Goal: Task Accomplishment & Management: Use online tool/utility

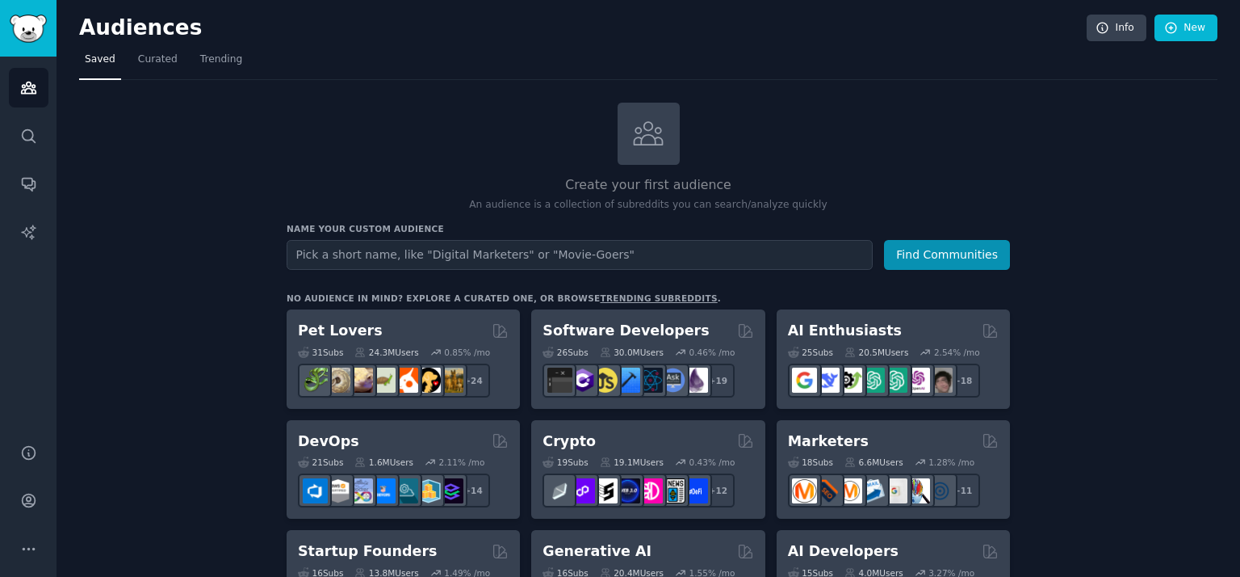
click at [351, 240] on input "text" at bounding box center [580, 255] width 586 height 30
type input "a"
type input "learning eanglish"
click at [884, 240] on button "Find Communities" at bounding box center [947, 255] width 126 height 30
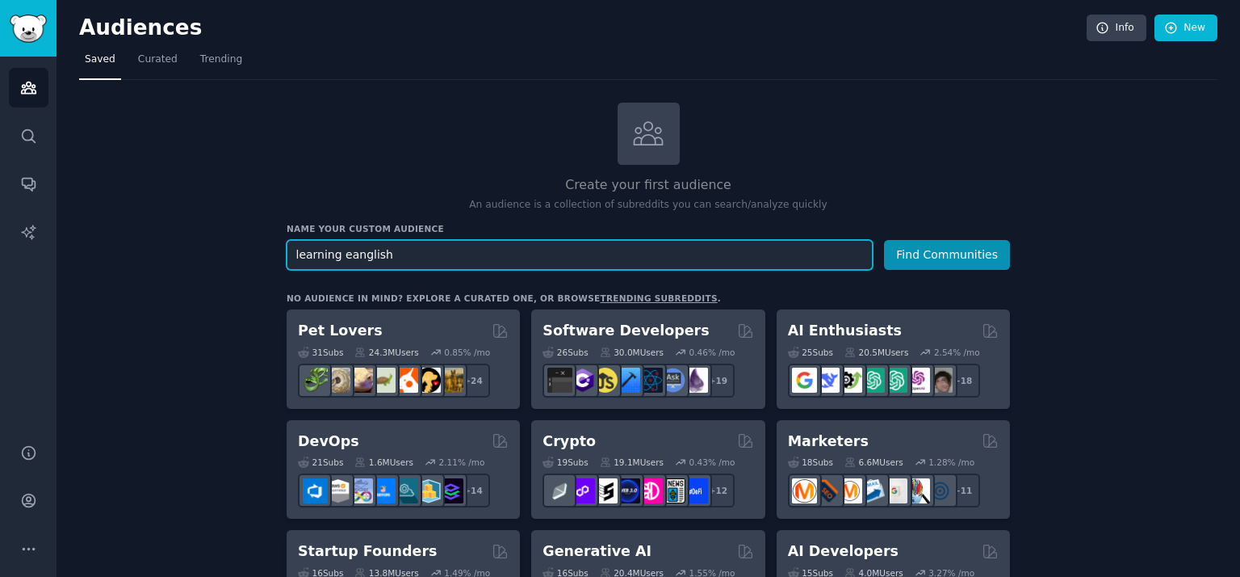
click at [346, 253] on input "learning eanglish" at bounding box center [580, 255] width 586 height 30
click at [348, 254] on input "learning eanglish" at bounding box center [580, 255] width 586 height 30
type input "learning english"
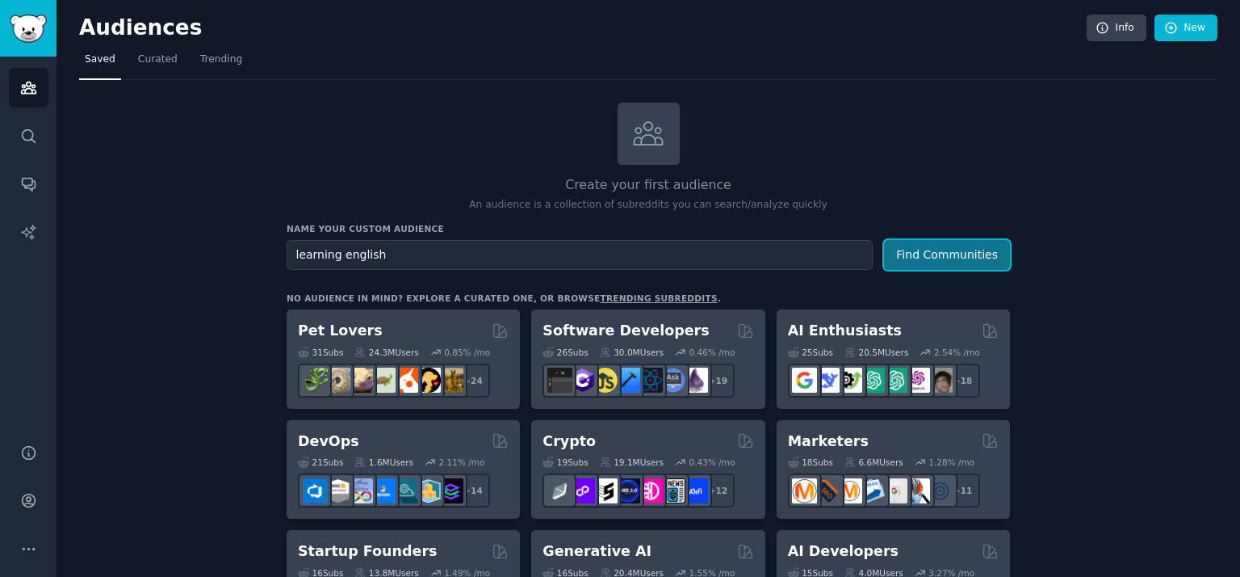
click at [929, 252] on button "Find Communities" at bounding box center [947, 255] width 126 height 30
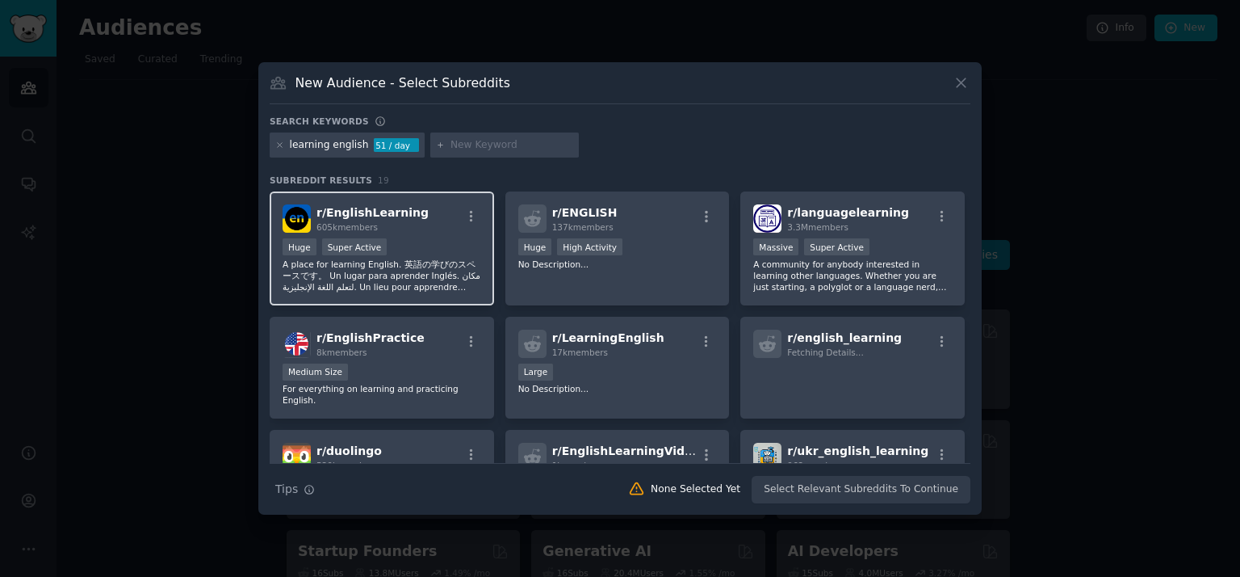
click at [355, 217] on span "r/ EnglishLearning" at bounding box center [373, 212] width 112 height 13
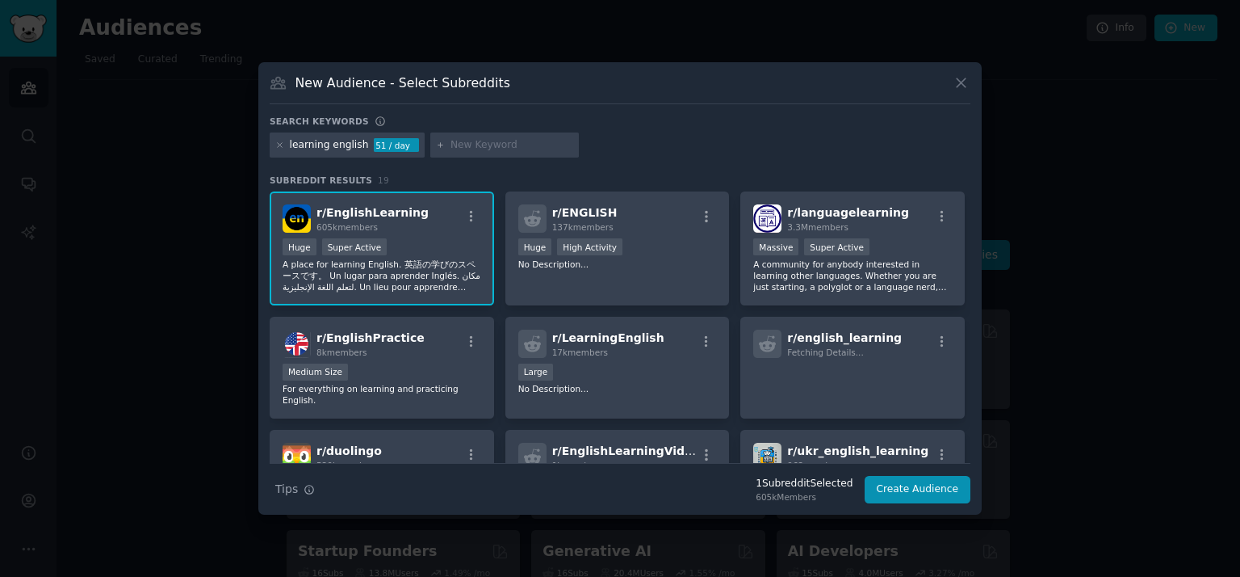
click at [331, 212] on span "r/ EnglishLearning" at bounding box center [373, 212] width 112 height 13
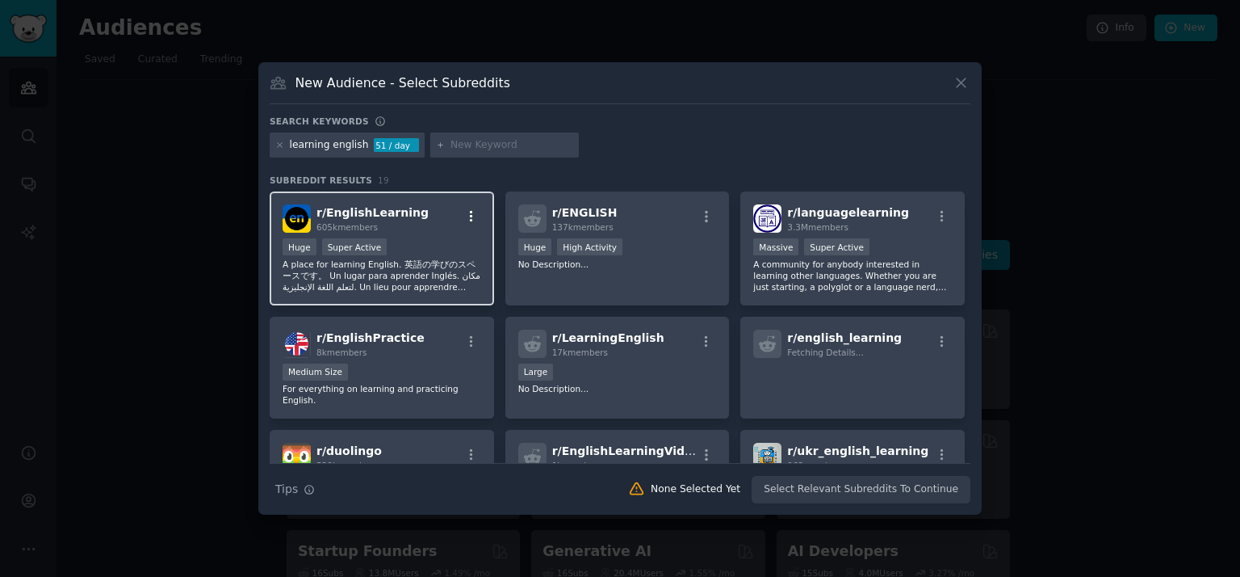
click at [464, 219] on icon "button" at bounding box center [471, 216] width 15 height 15
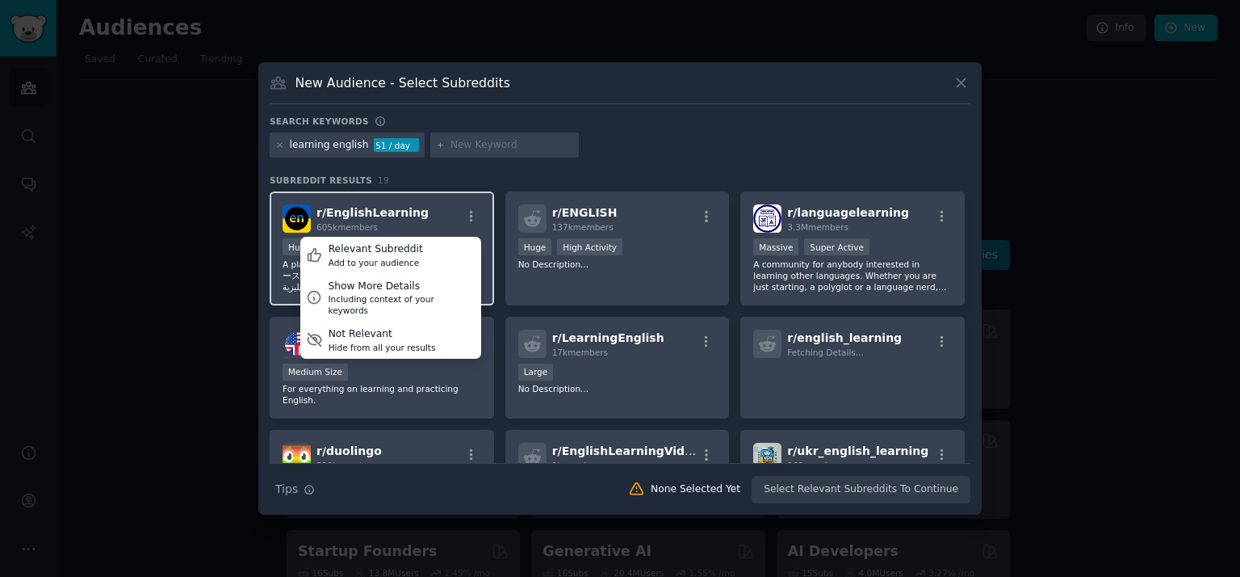
click at [372, 221] on div "605k members" at bounding box center [373, 226] width 112 height 11
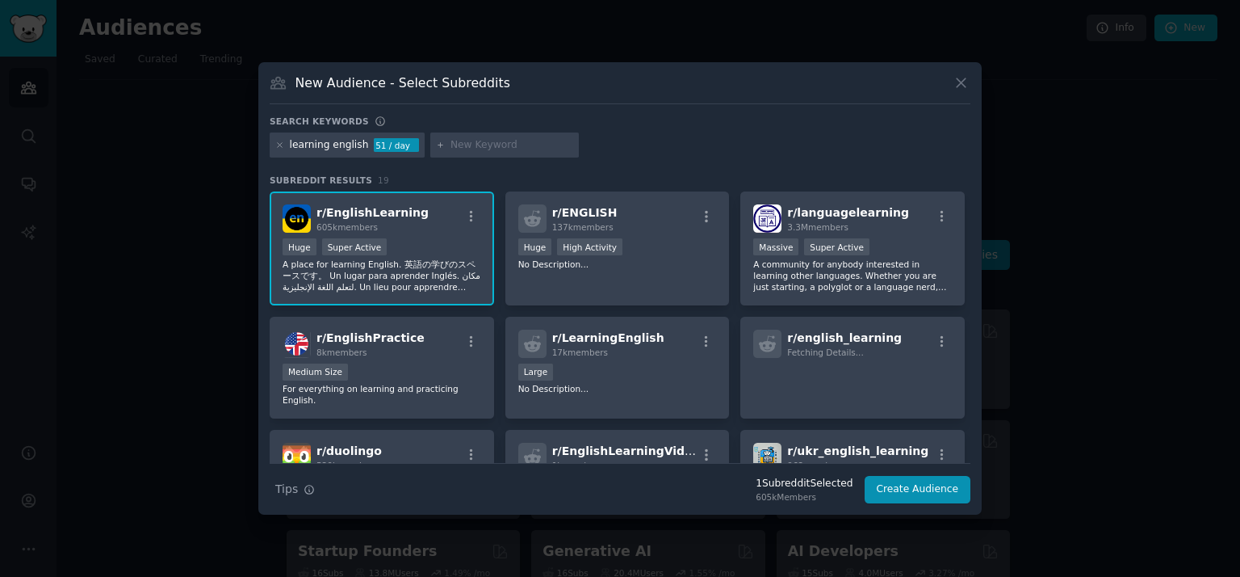
click at [302, 210] on img at bounding box center [297, 218] width 28 height 28
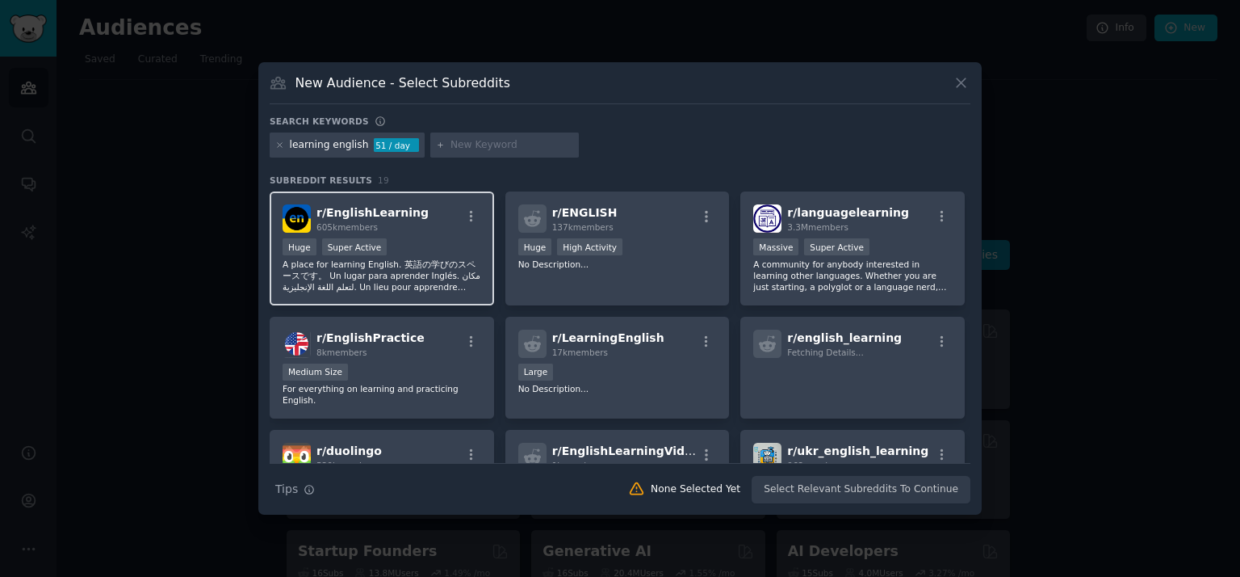
click at [302, 210] on img at bounding box center [297, 218] width 28 height 28
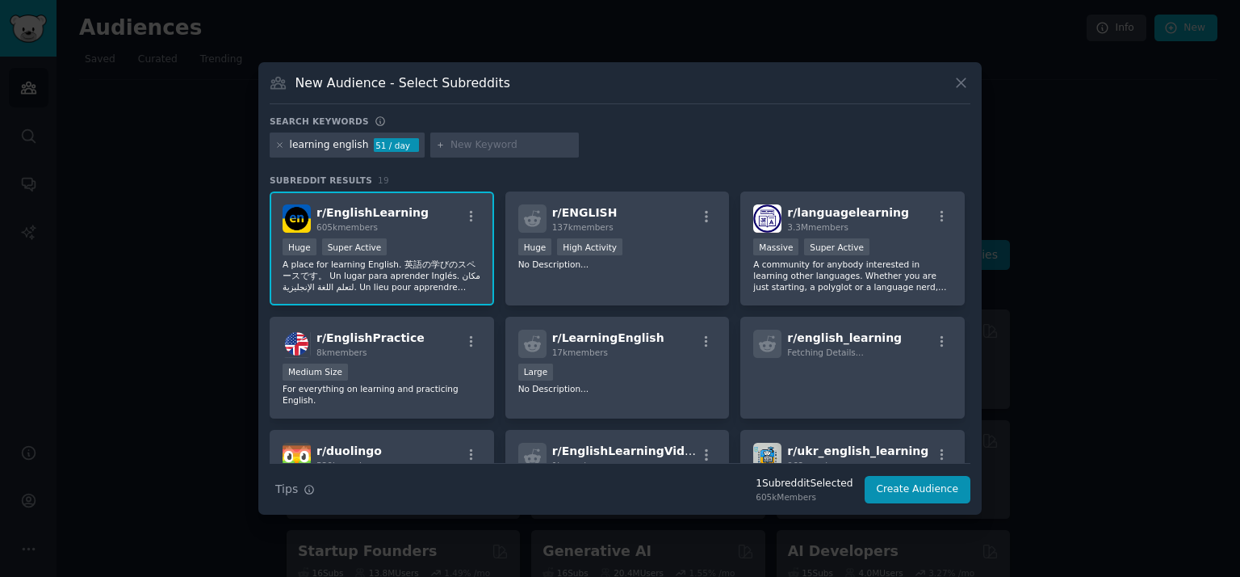
click at [351, 206] on span "r/ EnglishLearning" at bounding box center [373, 212] width 112 height 13
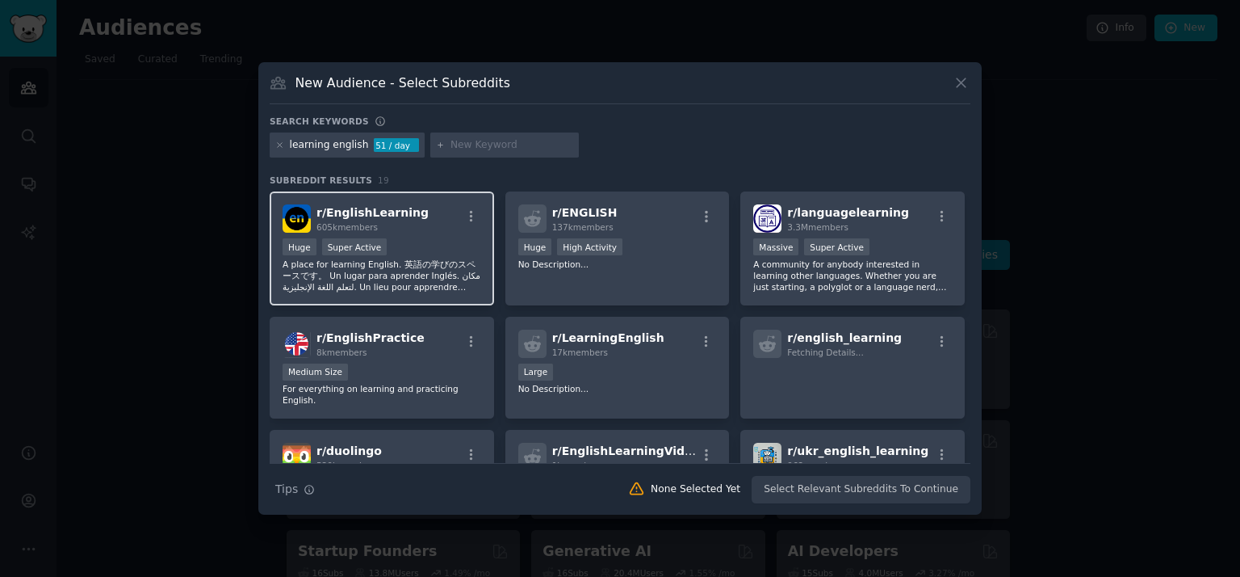
click at [419, 251] on div ">= 95th percentile for submissions / day Huge Super Active" at bounding box center [382, 248] width 199 height 20
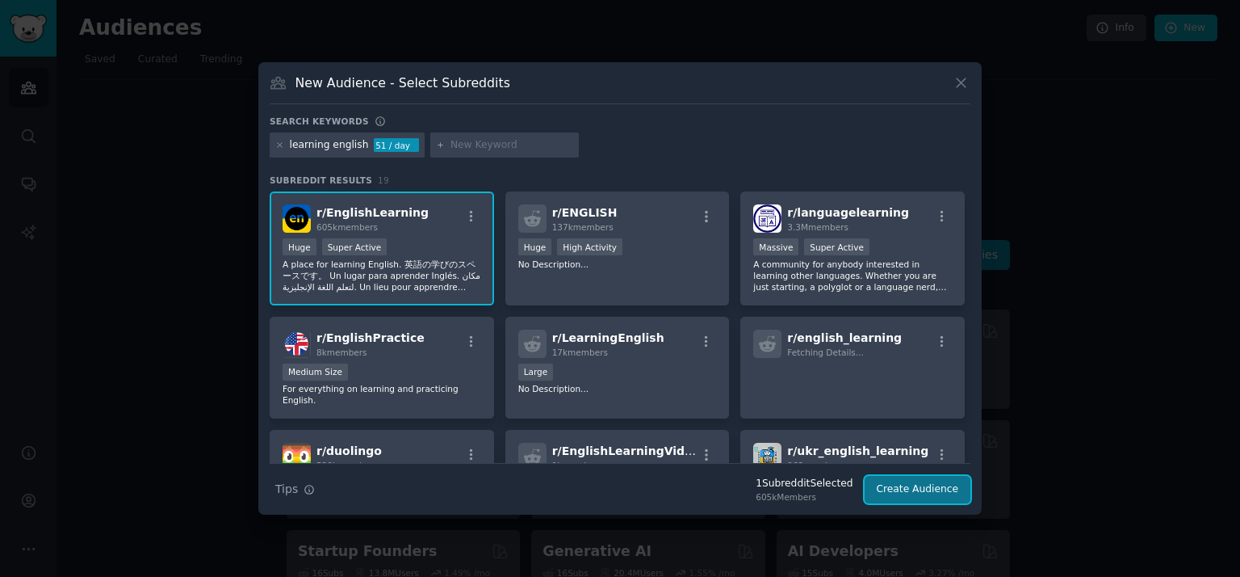
click at [899, 494] on button "Create Audience" at bounding box center [918, 489] width 107 height 27
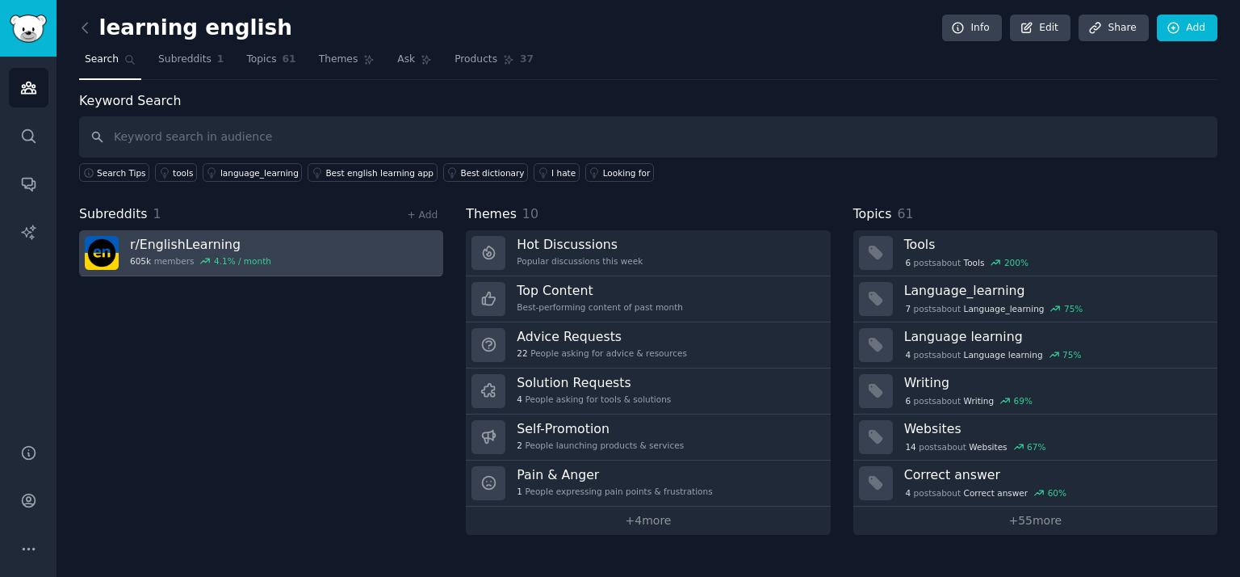
click at [207, 240] on h3 "r/ EnglishLearning" at bounding box center [200, 244] width 141 height 17
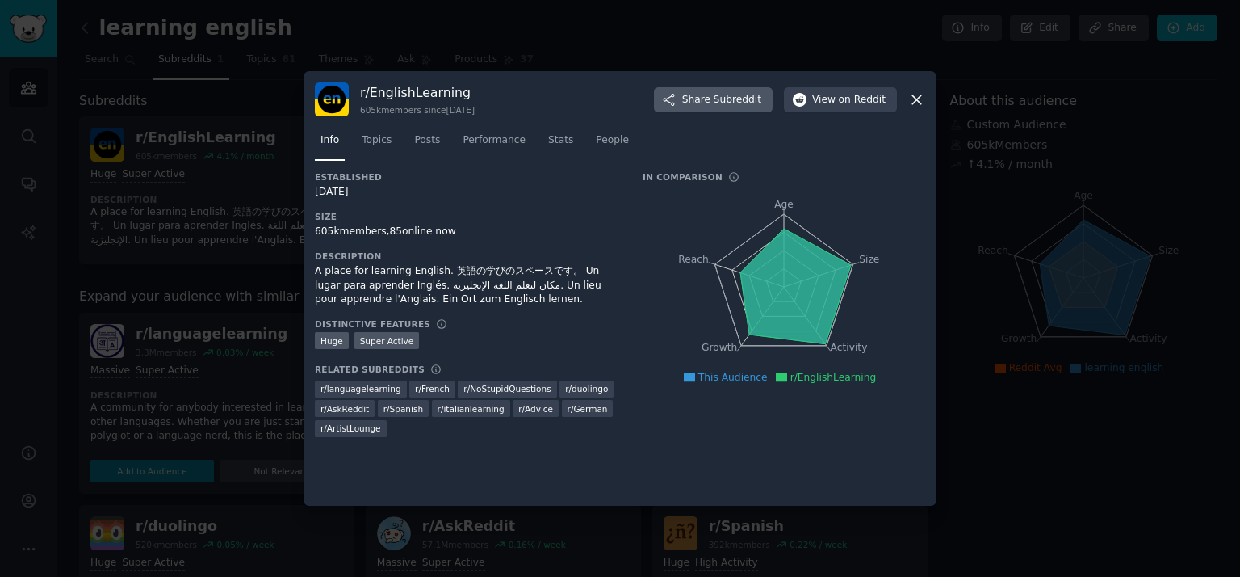
click at [718, 94] on span "Share Subreddit" at bounding box center [721, 100] width 79 height 15
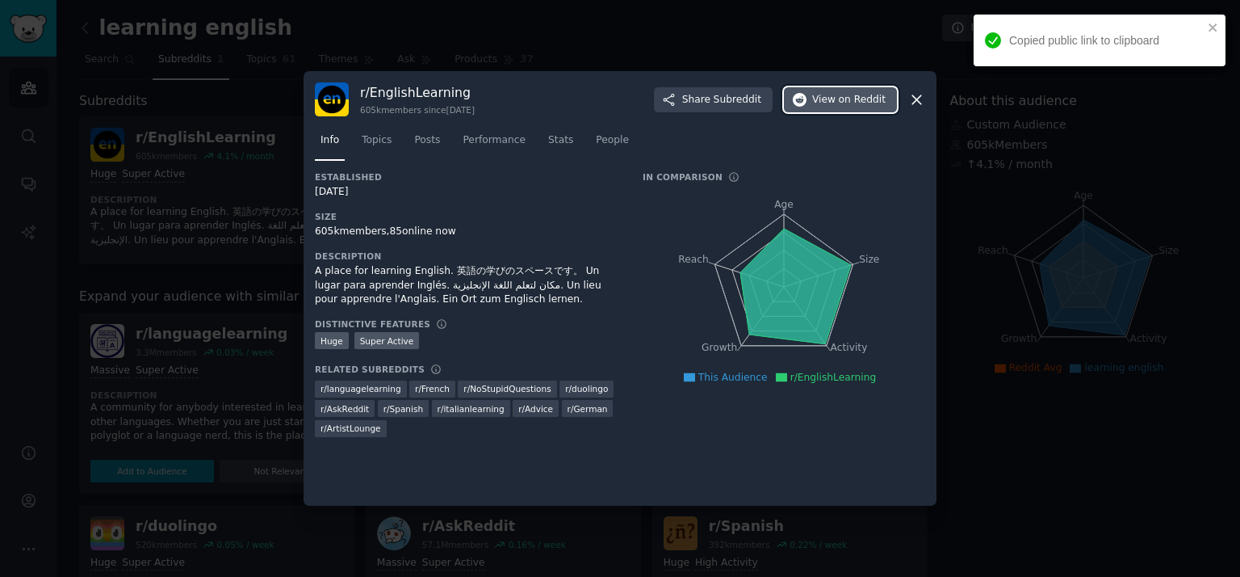
click at [808, 103] on icon "button" at bounding box center [800, 100] width 15 height 15
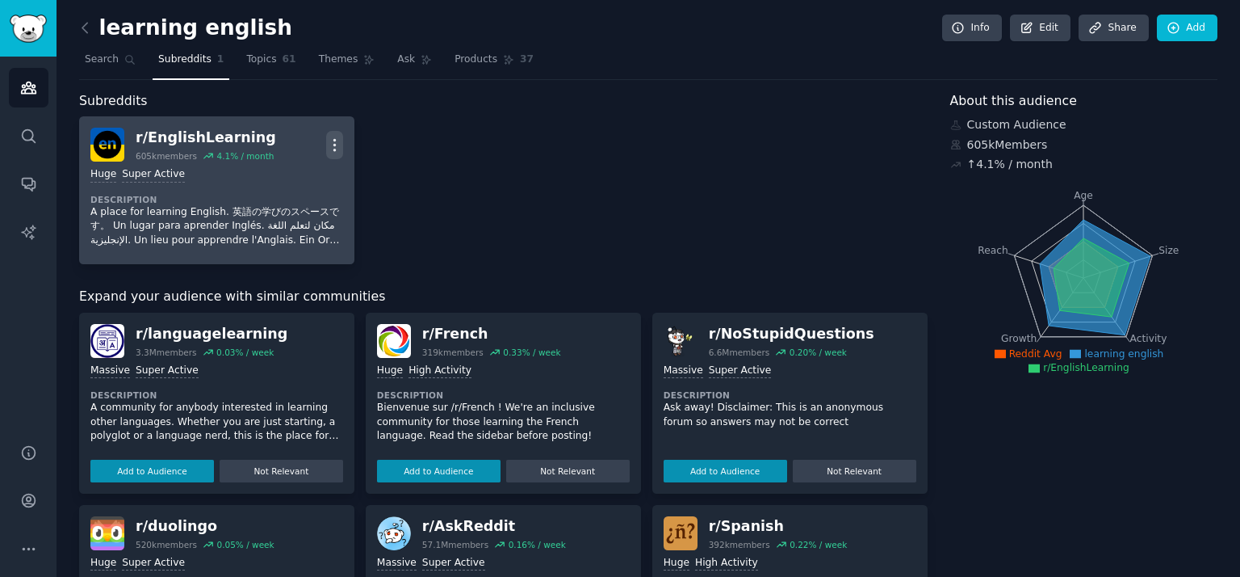
click at [329, 144] on icon "button" at bounding box center [334, 144] width 17 height 17
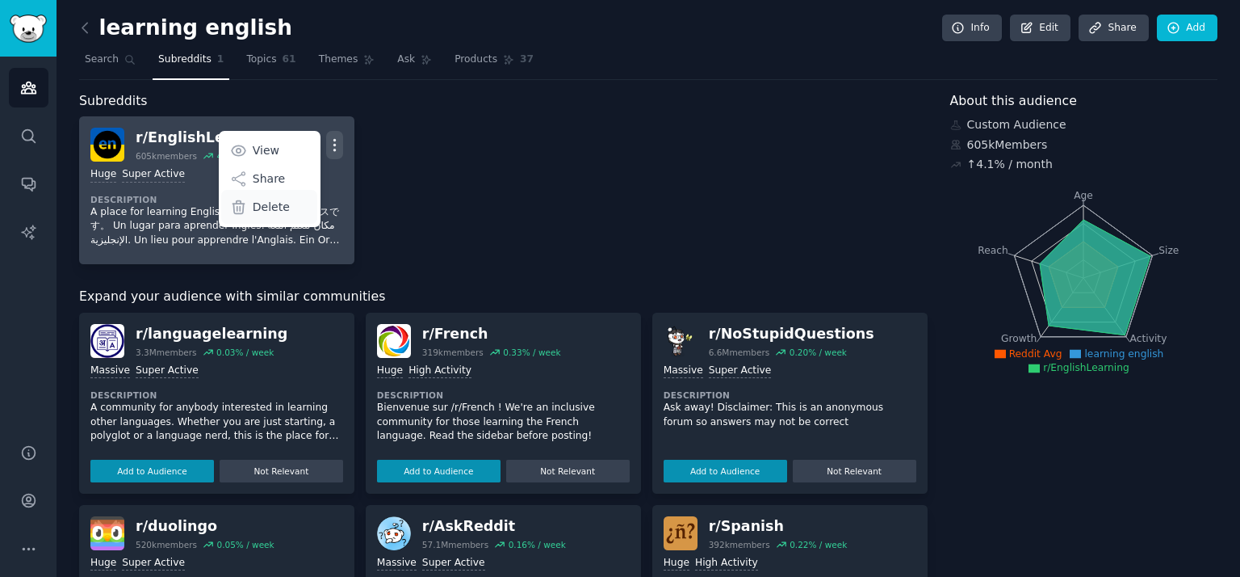
click at [253, 208] on p "Delete" at bounding box center [271, 207] width 37 height 17
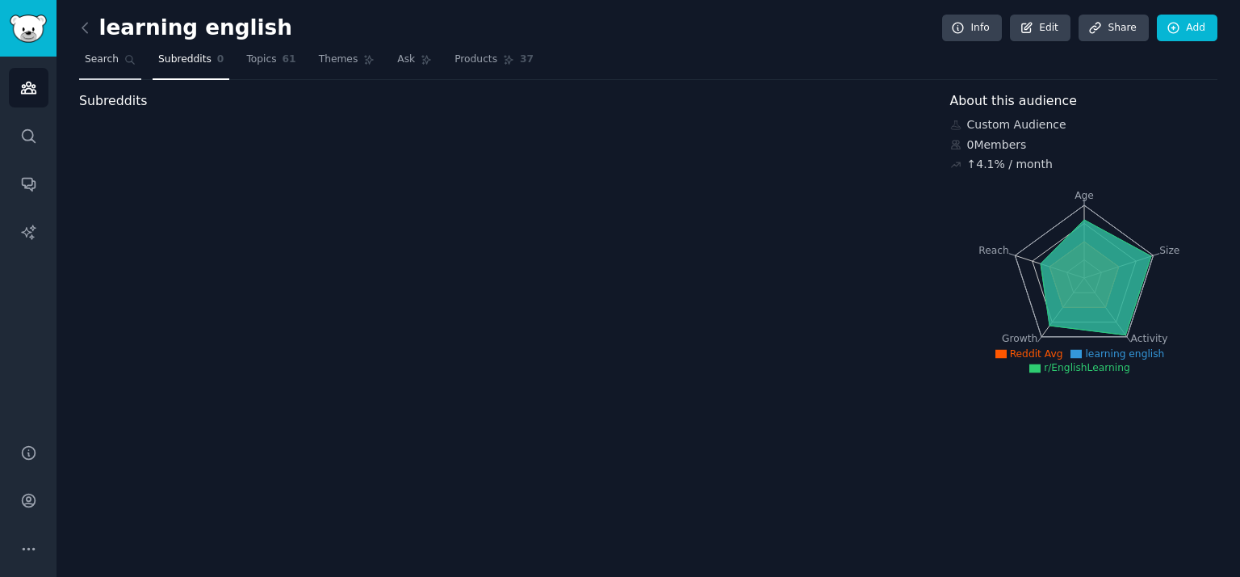
click at [111, 54] on span "Search" at bounding box center [102, 59] width 34 height 15
